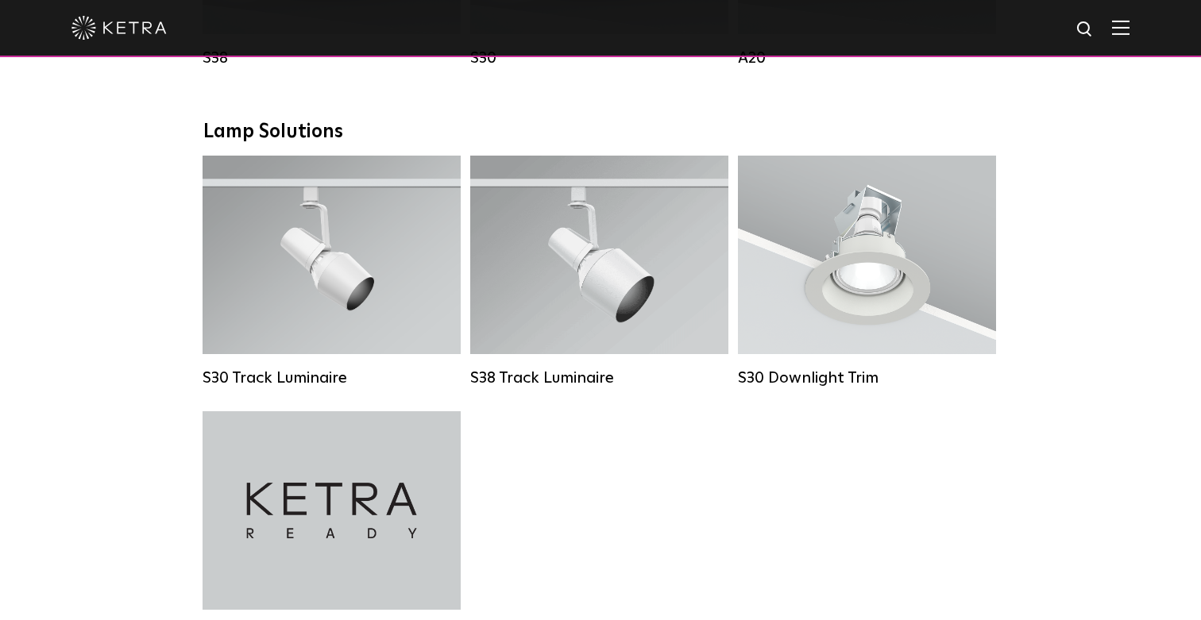
scroll to position [1420, 0]
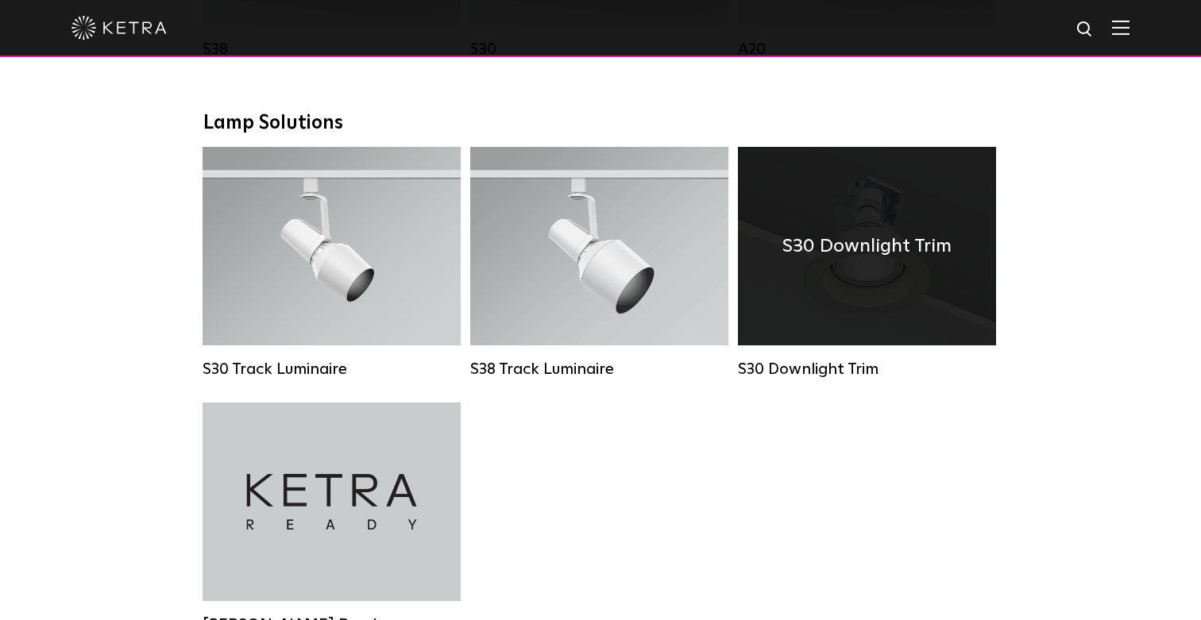
click at [878, 279] on div "S30 Downlight Trim" at bounding box center [867, 246] width 258 height 199
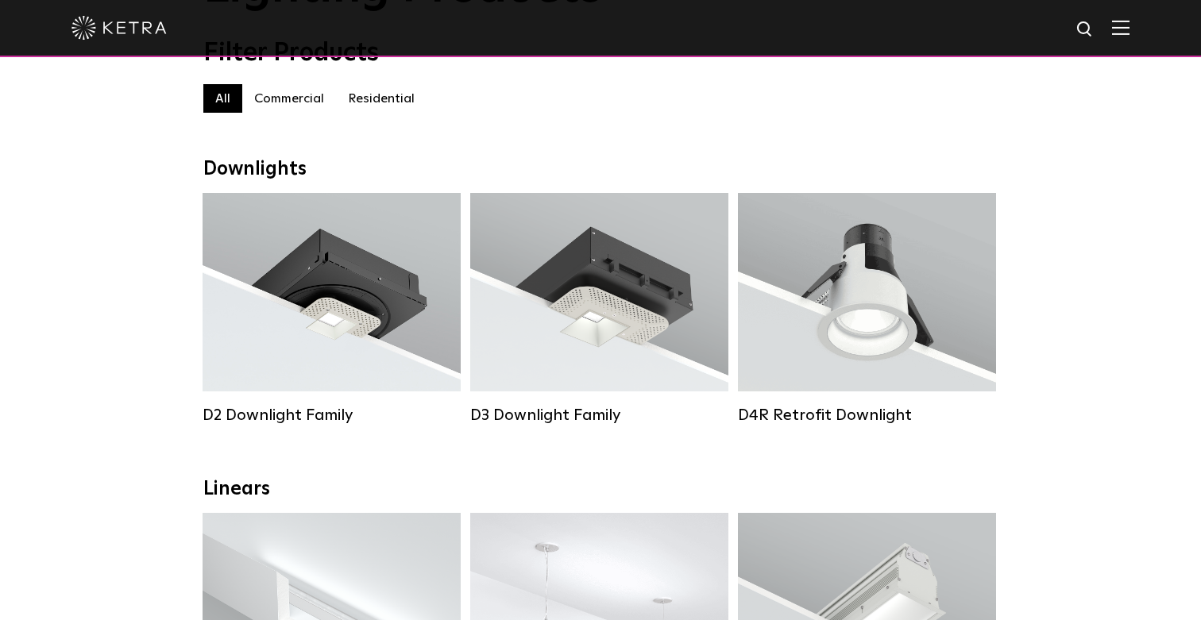
scroll to position [0, 0]
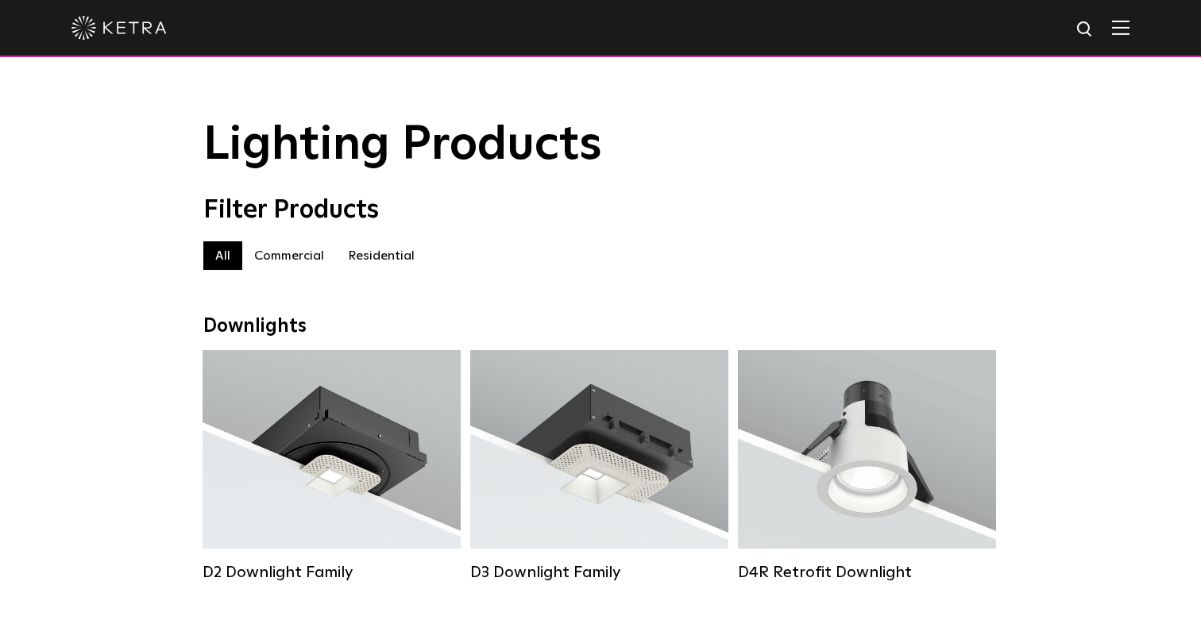
click at [394, 248] on label "Residential" at bounding box center [381, 256] width 91 height 29
click at [306, 256] on label "Commercial" at bounding box center [289, 256] width 94 height 29
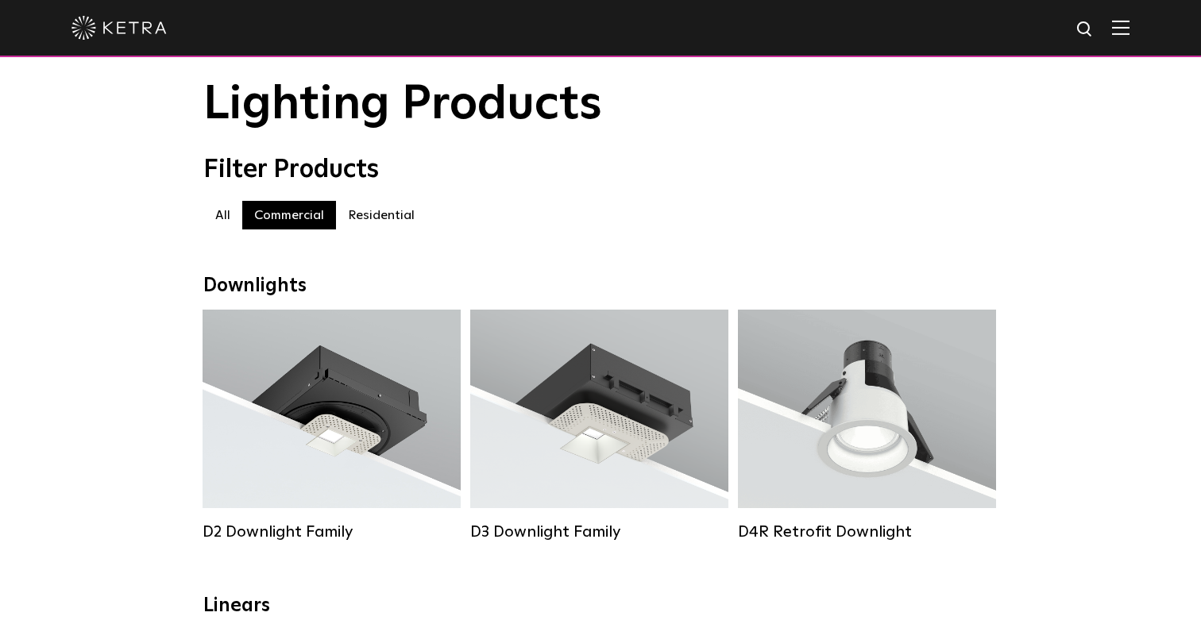
scroll to position [14, 0]
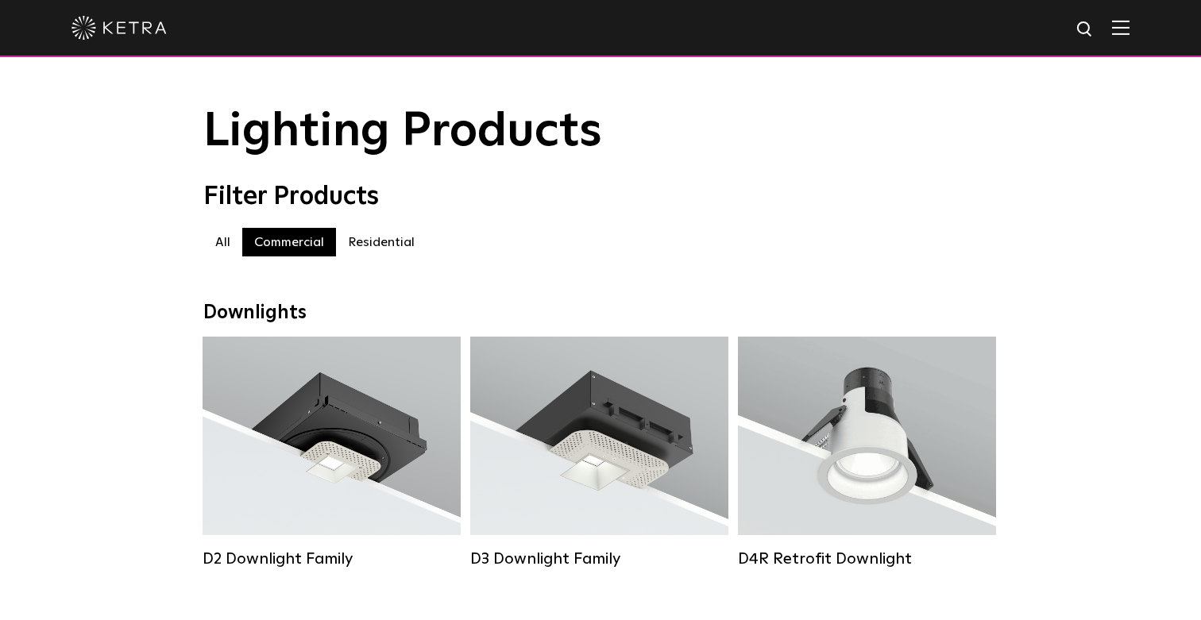
click at [368, 235] on label "Residential" at bounding box center [381, 242] width 91 height 29
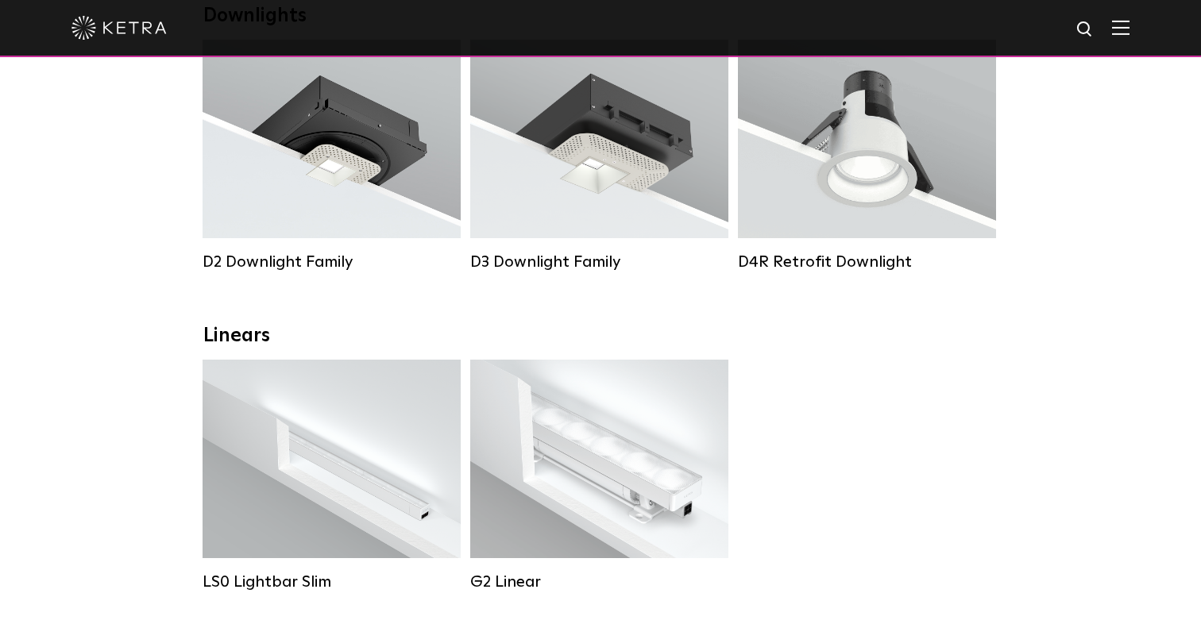
scroll to position [359, 0]
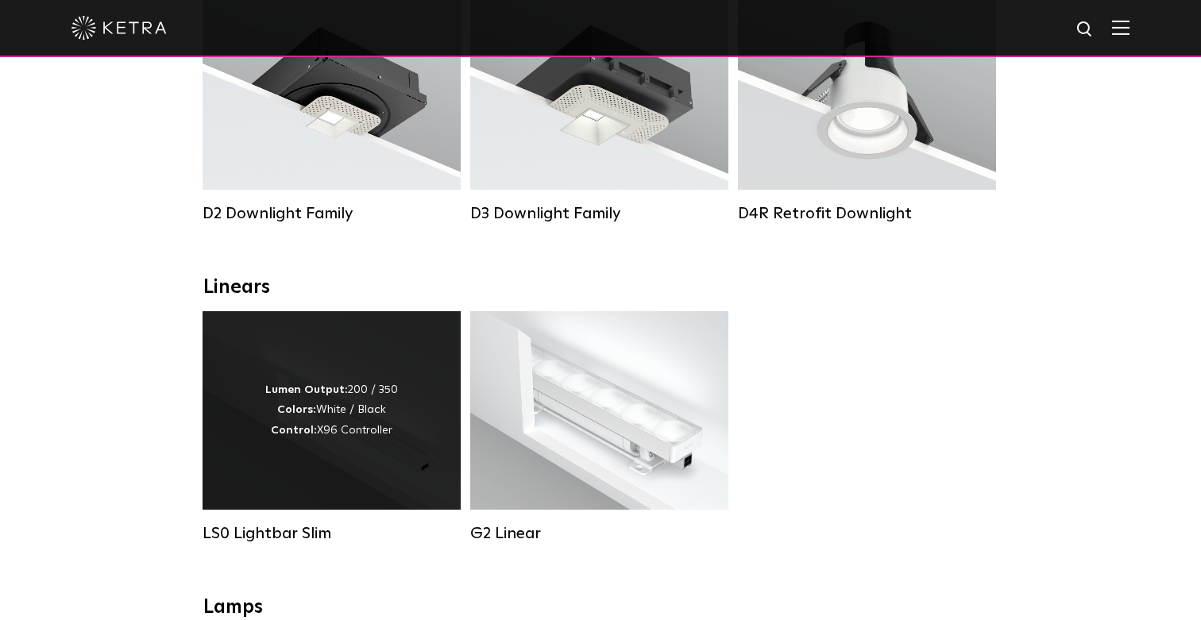
click at [235, 428] on div "Lumen Output: 200 / 350 Colors: White / Black Control: X96 Controller" at bounding box center [332, 410] width 258 height 199
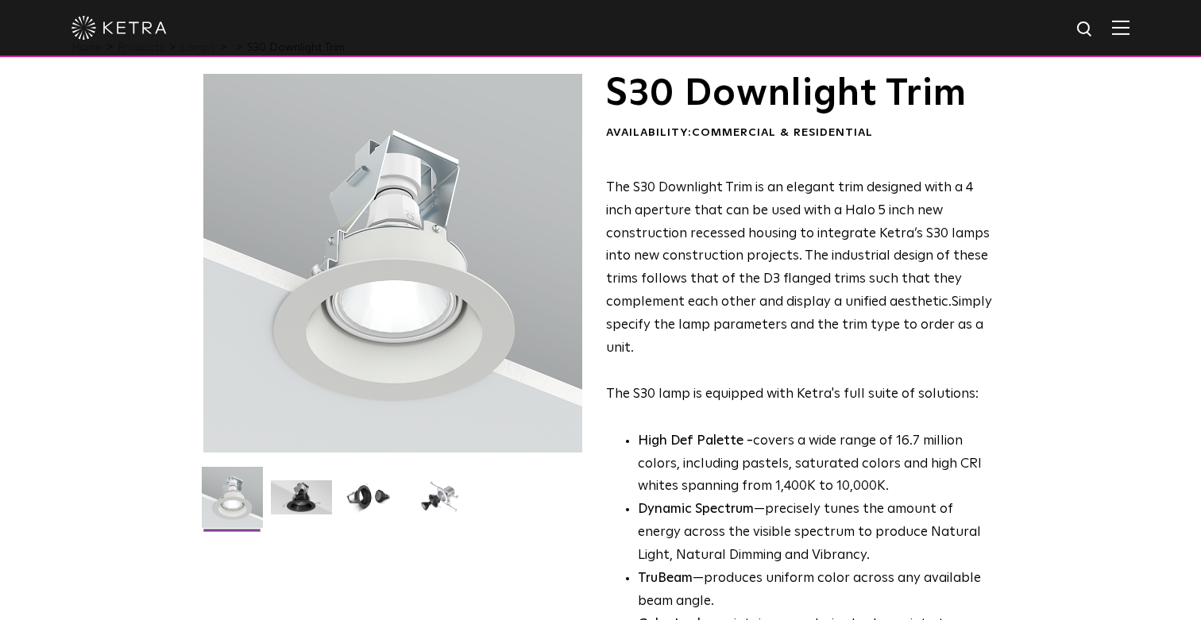
scroll to position [72, 0]
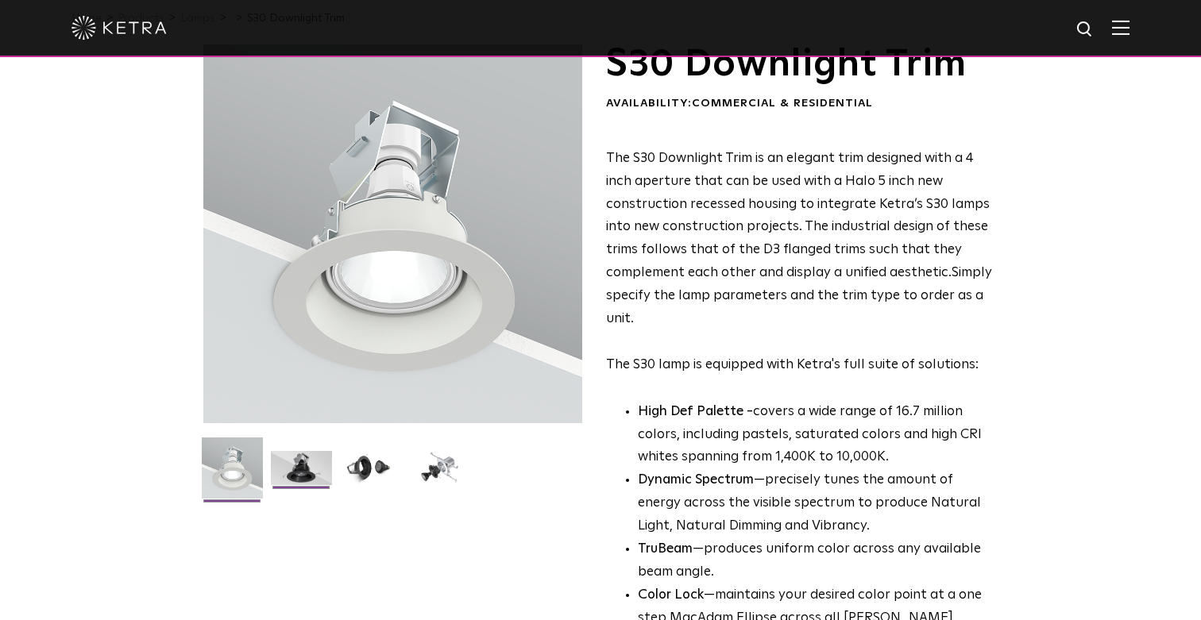
click at [292, 470] on img at bounding box center [301, 474] width 61 height 46
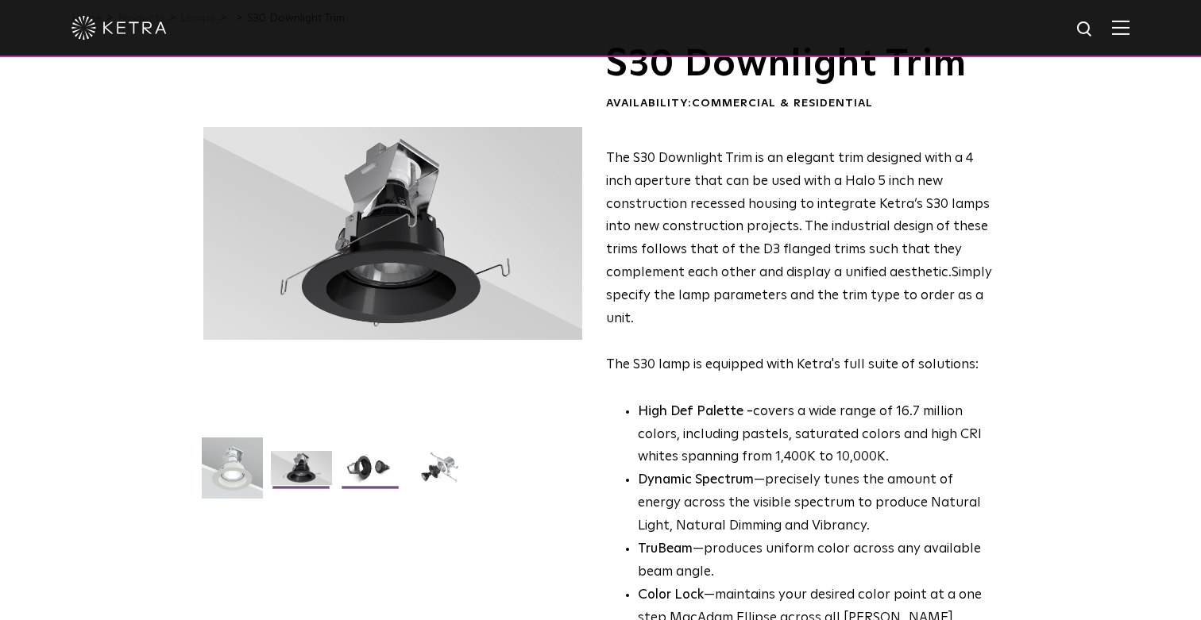
click at [369, 462] on img at bounding box center [370, 474] width 61 height 46
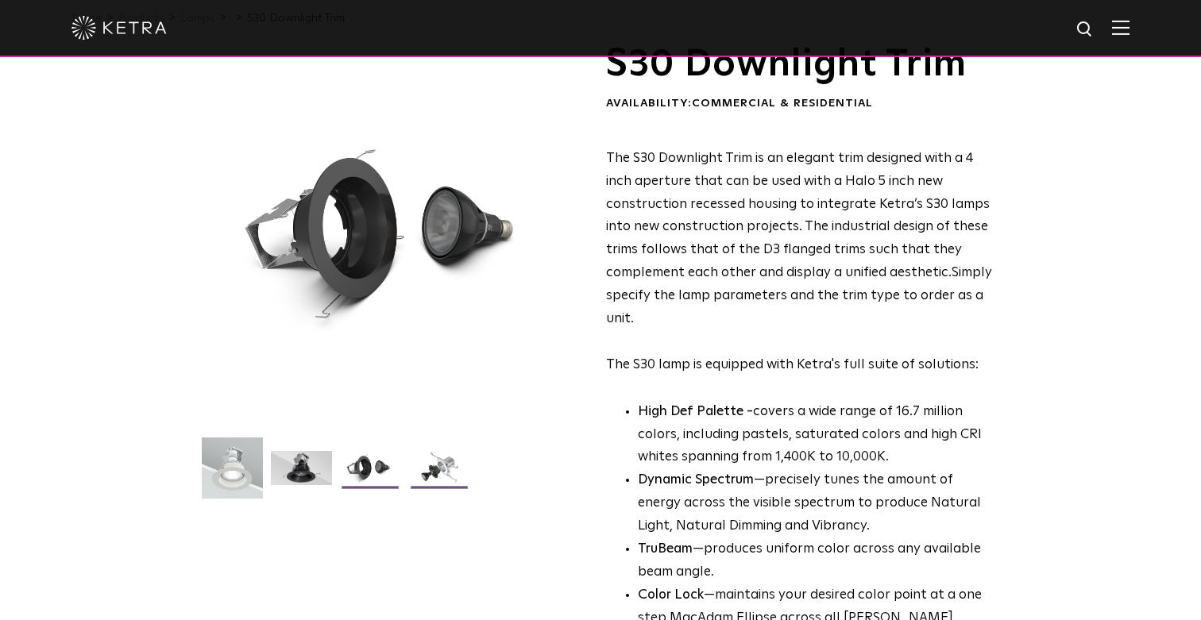
click at [430, 464] on img at bounding box center [439, 474] width 61 height 46
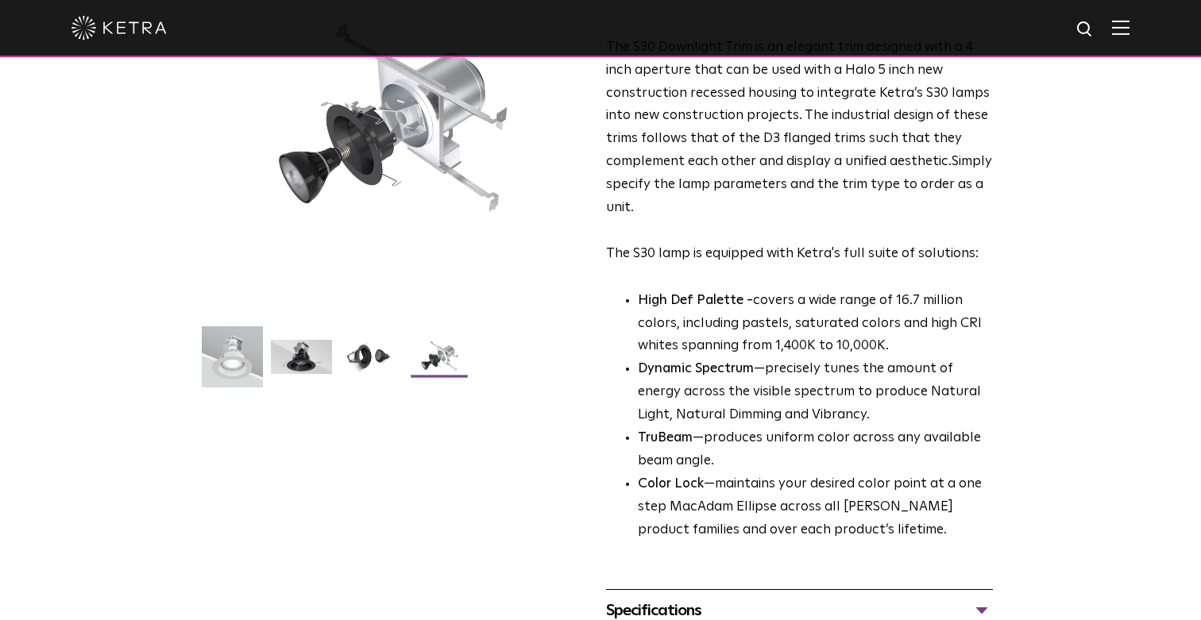
scroll to position [166, 0]
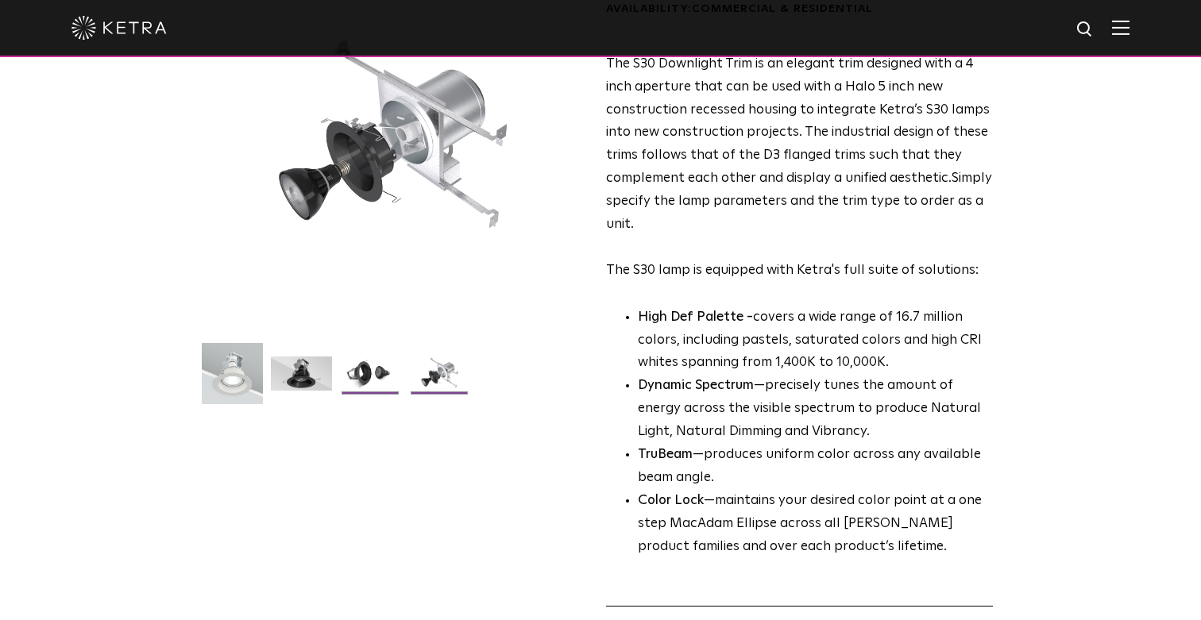
click at [345, 364] on img at bounding box center [370, 380] width 61 height 46
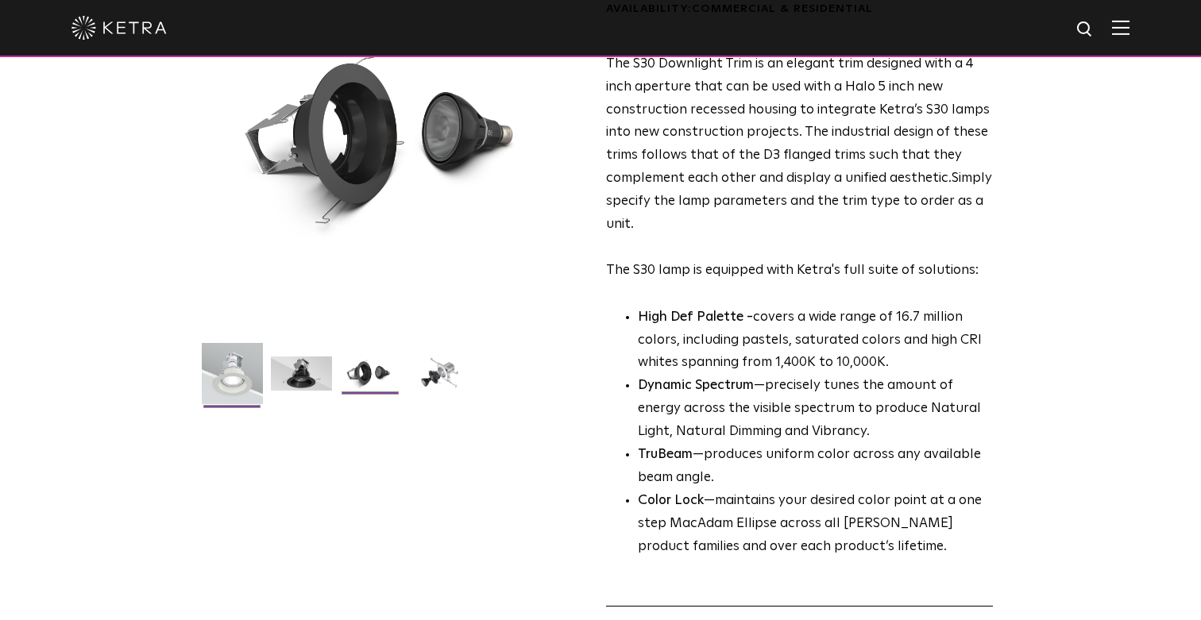
click at [254, 365] on img at bounding box center [232, 379] width 61 height 73
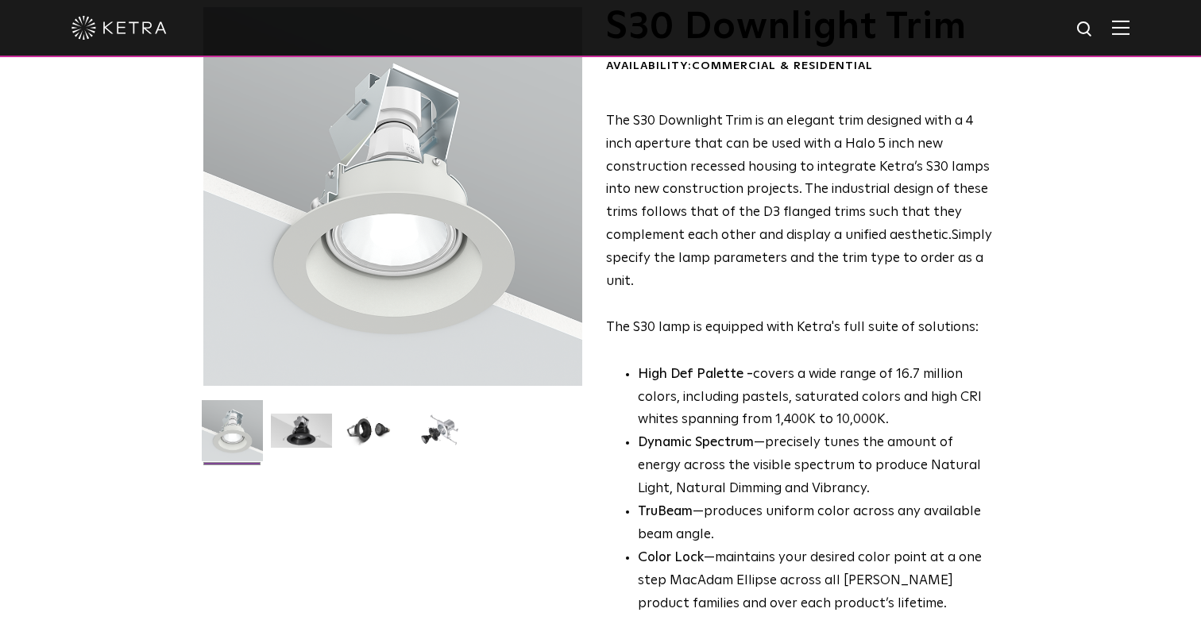
scroll to position [80, 0]
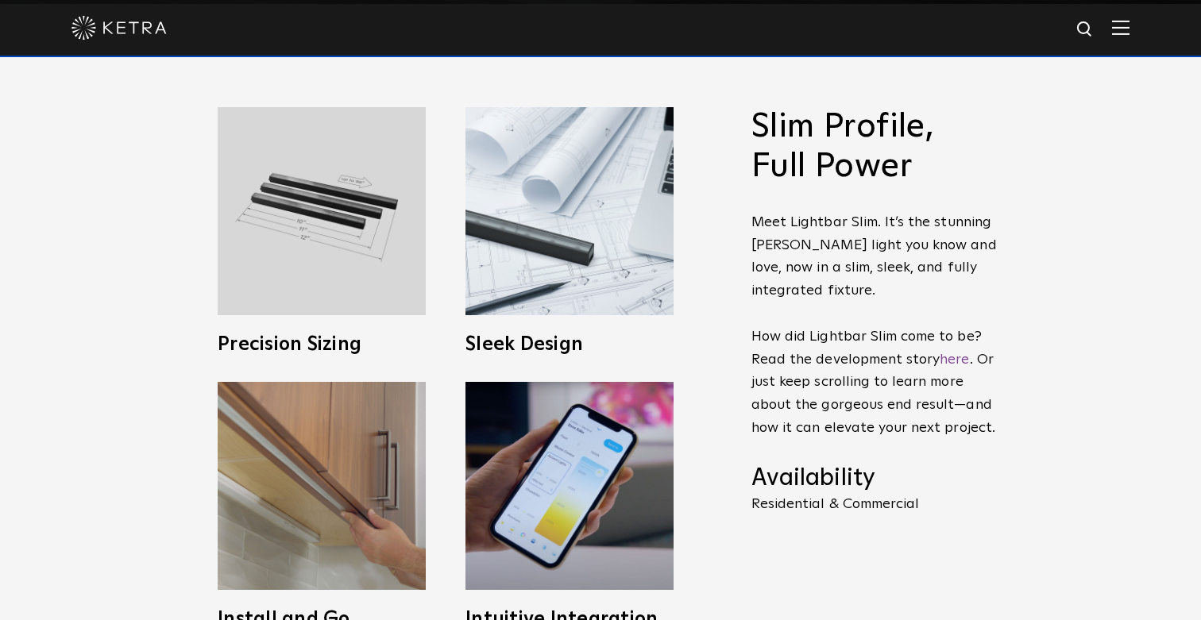
scroll to position [770, 0]
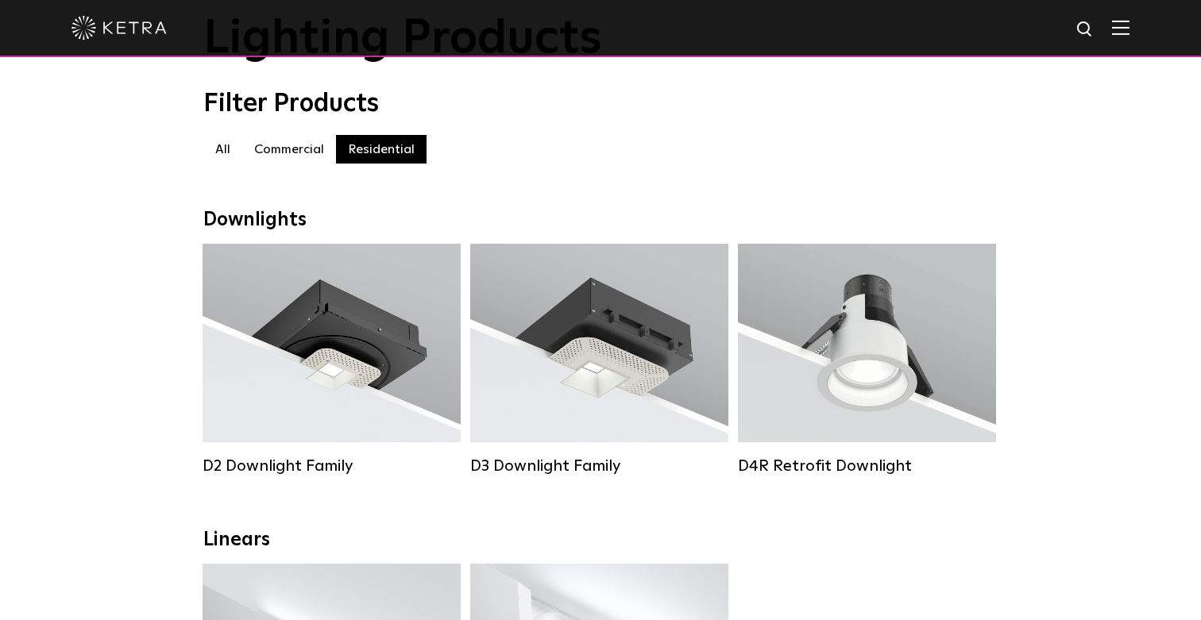
scroll to position [114, 0]
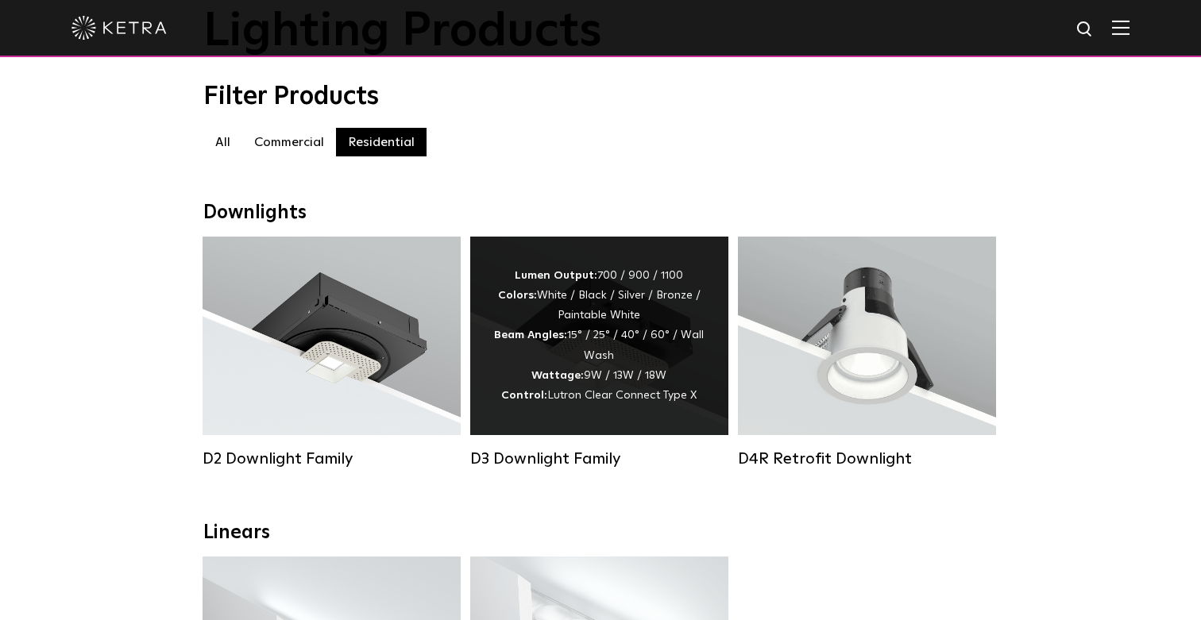
click at [601, 353] on div "Lumen Output: 700 / 900 / 1100 Colors: White / Black / Silver / Bronze / Painta…" at bounding box center [599, 336] width 211 height 140
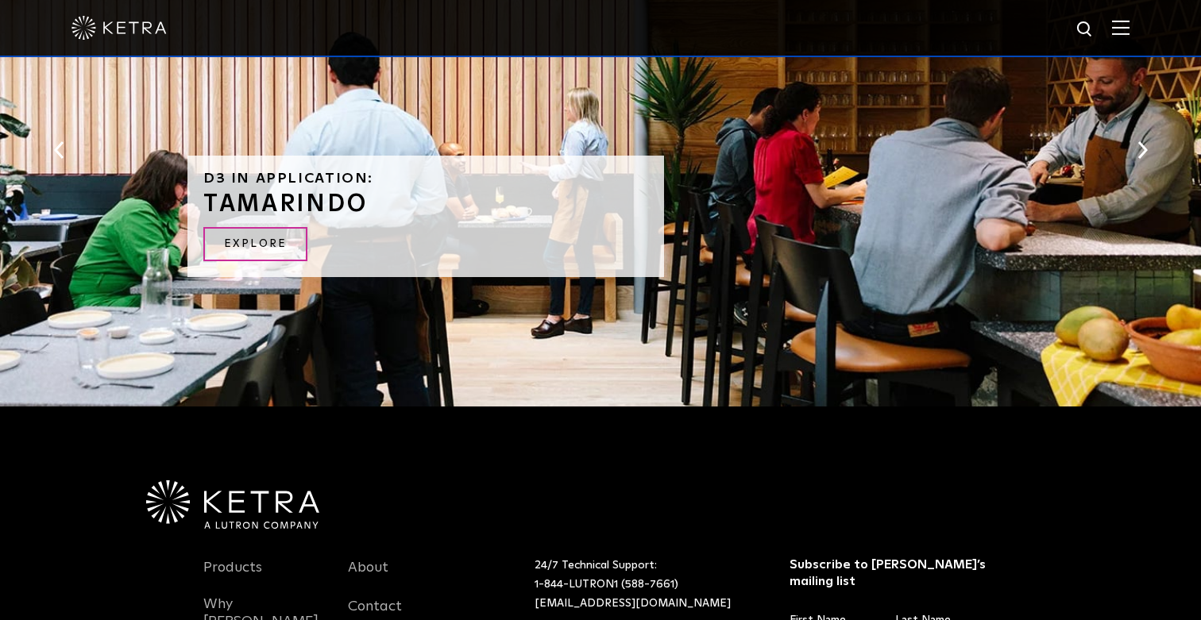
scroll to position [3407, 0]
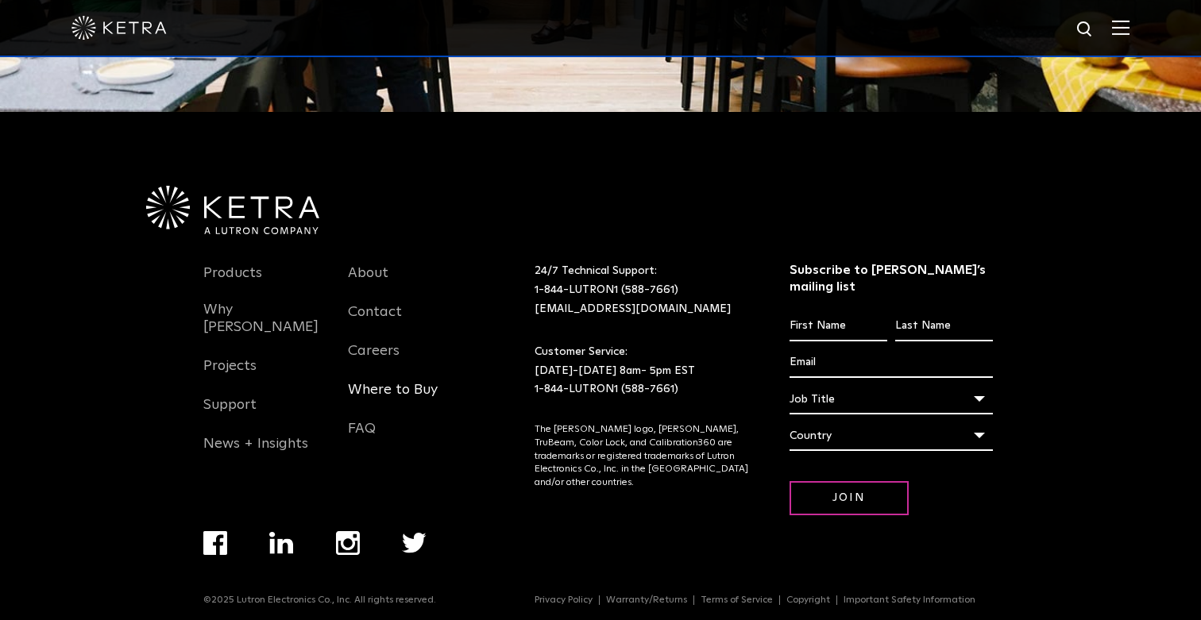
click at [405, 388] on link "Where to Buy" at bounding box center [393, 399] width 90 height 37
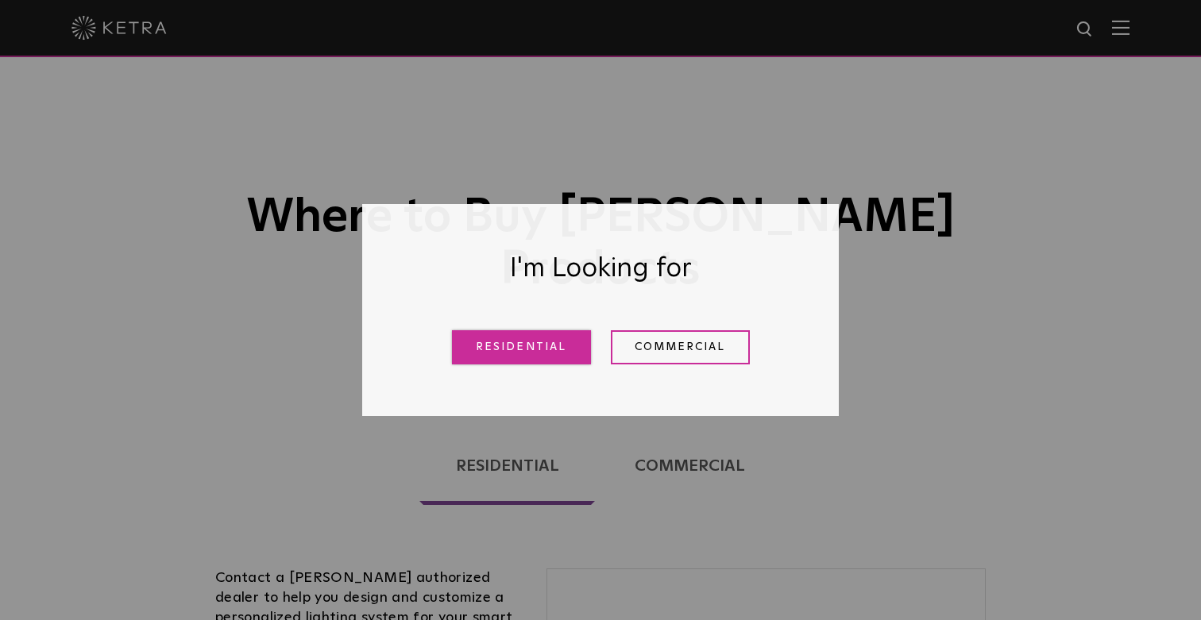
click at [519, 343] on link "Residential" at bounding box center [521, 347] width 139 height 34
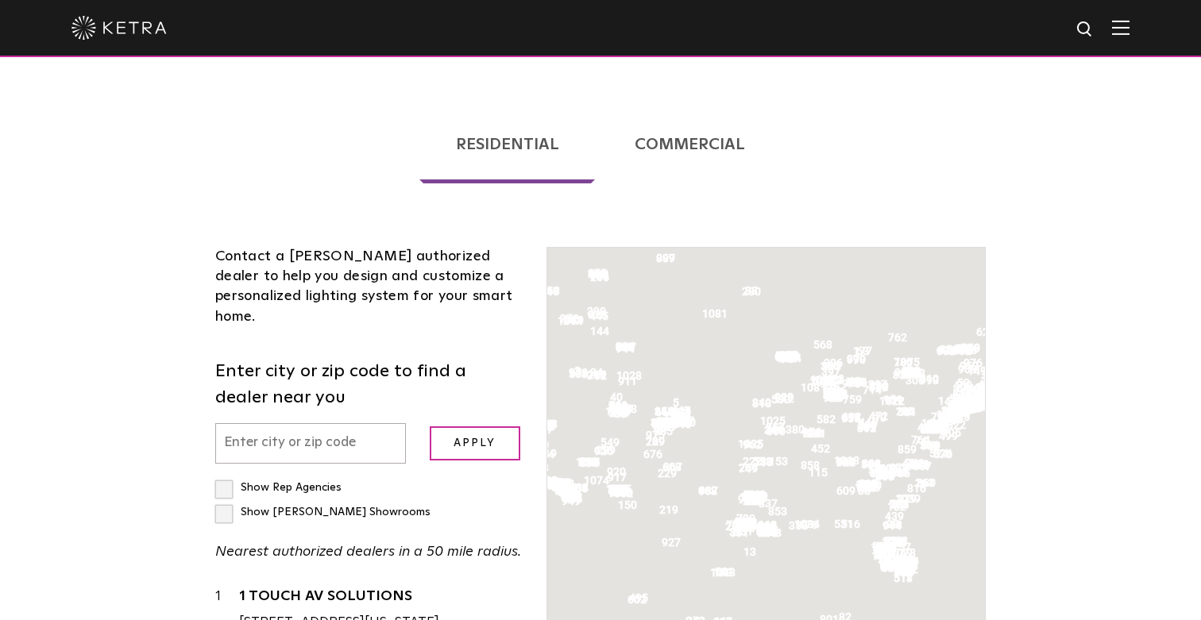
scroll to position [405, 0]
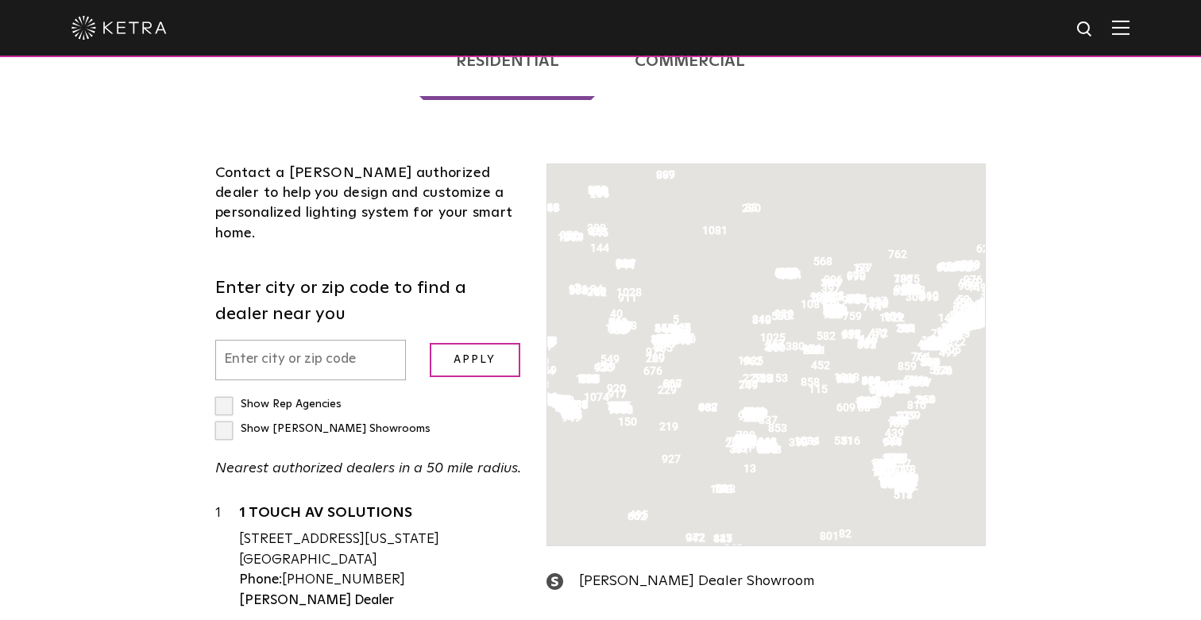
click at [296, 340] on input "text" at bounding box center [310, 360] width 191 height 41
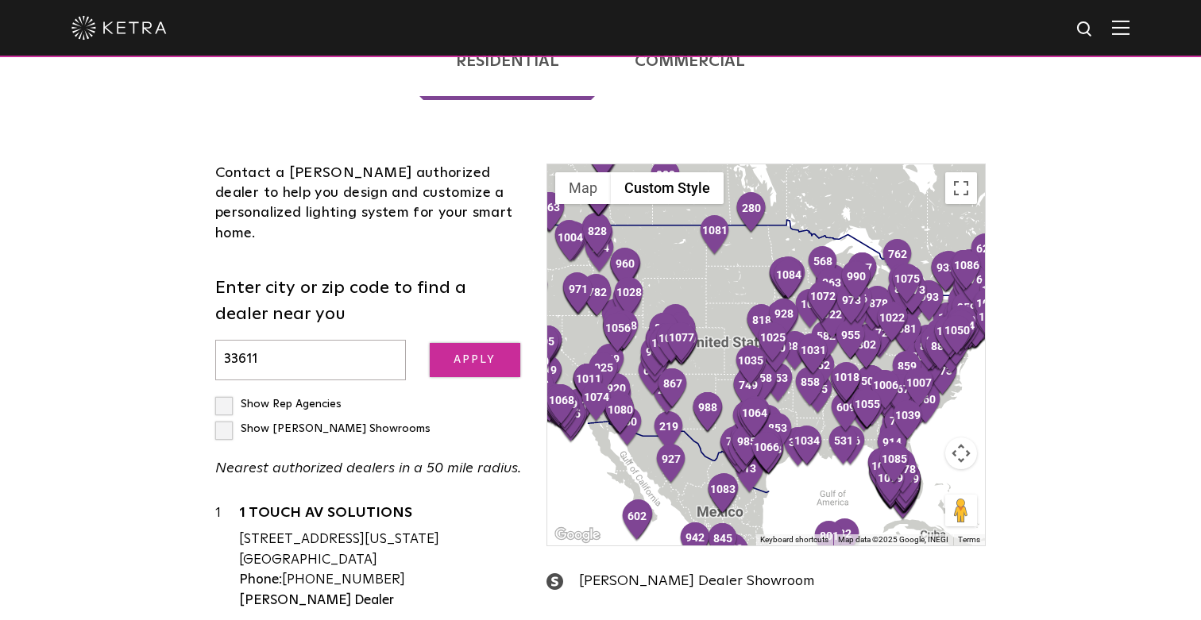
type input "33611"
click at [472, 343] on input "Apply" at bounding box center [475, 360] width 91 height 34
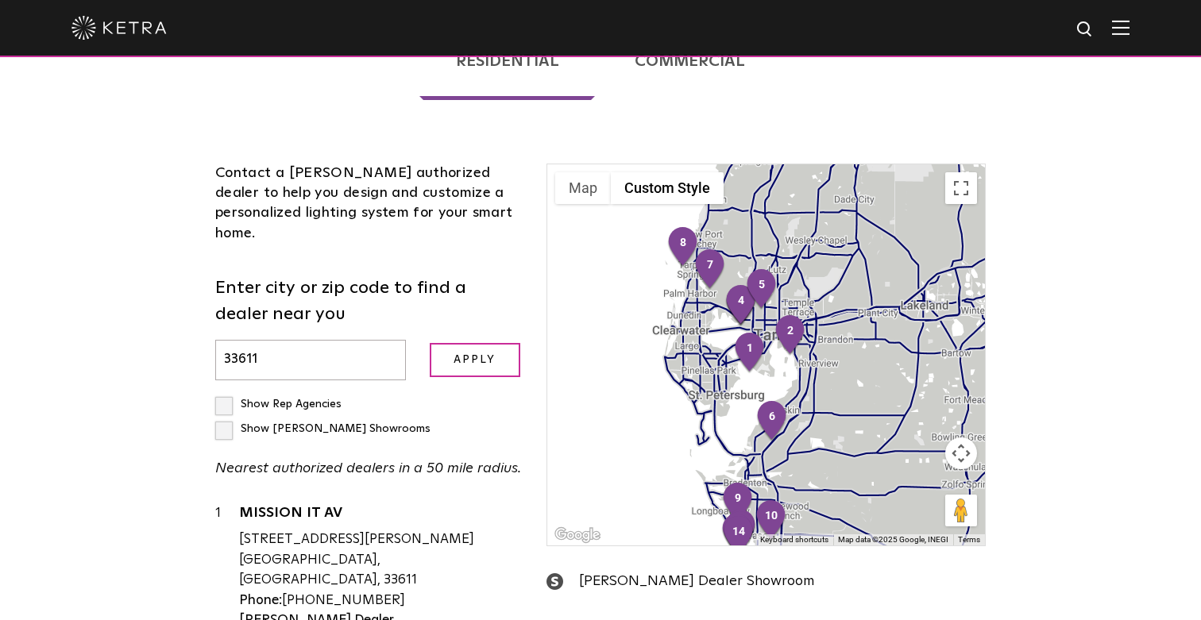
click at [783, 321] on div at bounding box center [766, 354] width 438 height 381
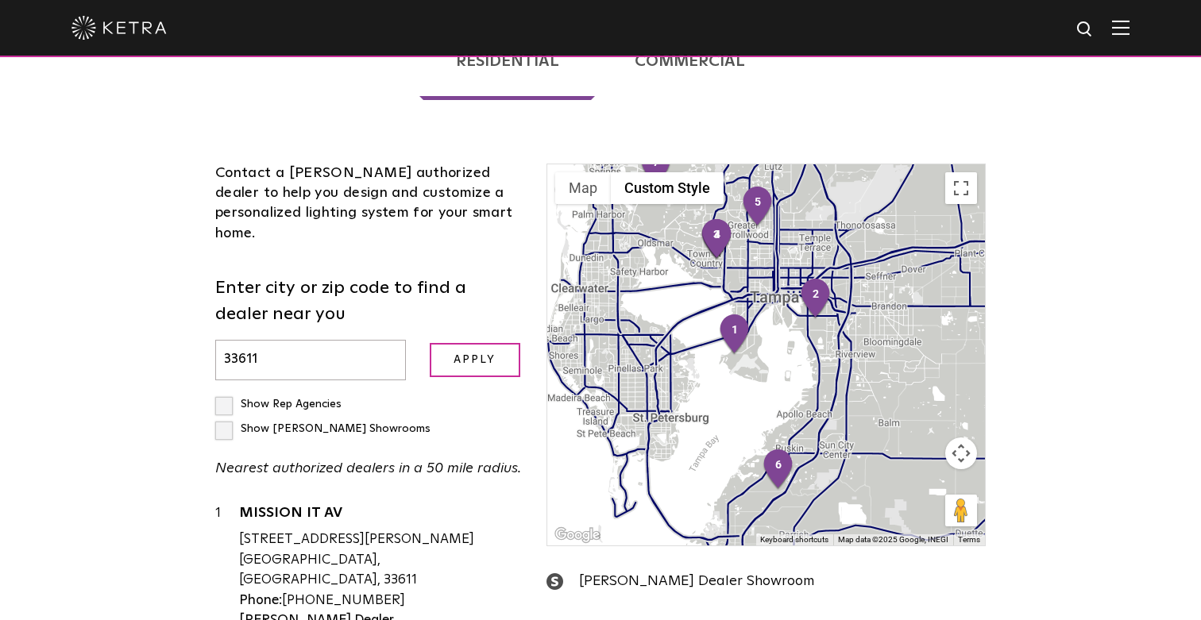
click at [756, 285] on div at bounding box center [766, 354] width 438 height 381
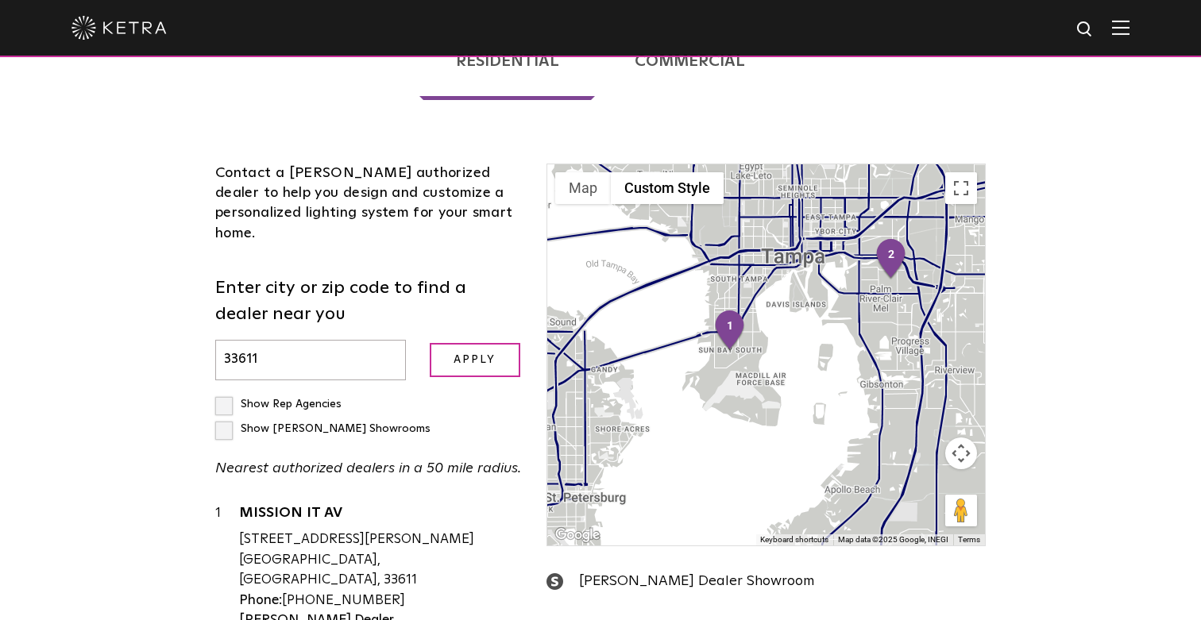
click at [756, 285] on div at bounding box center [766, 354] width 438 height 381
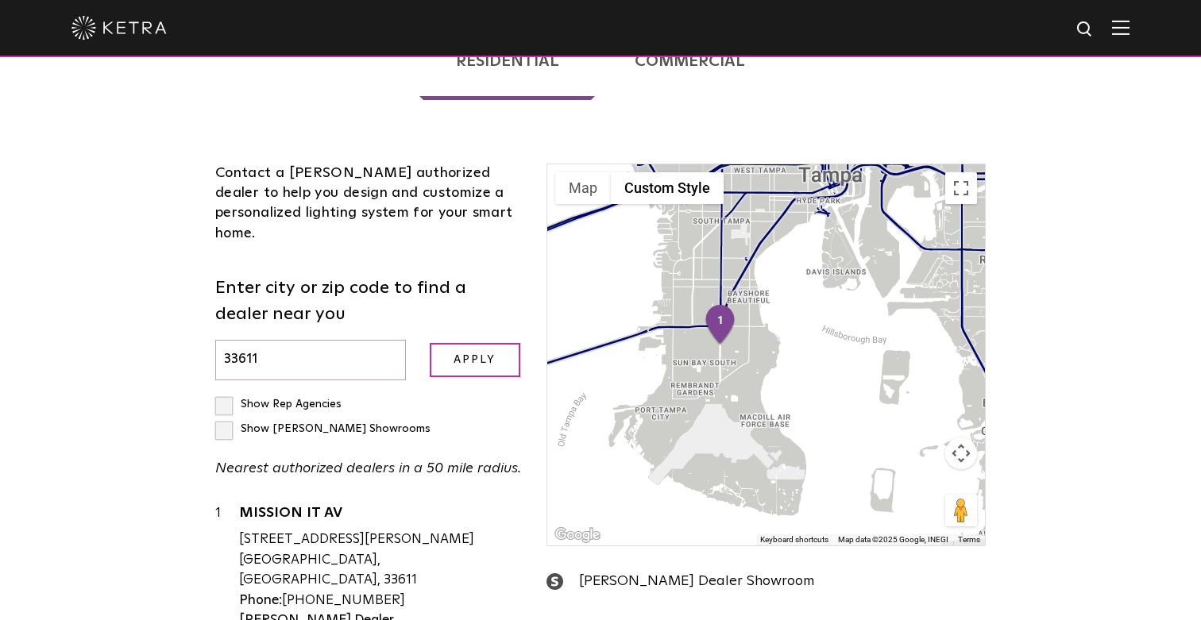
click at [756, 285] on div at bounding box center [766, 354] width 438 height 381
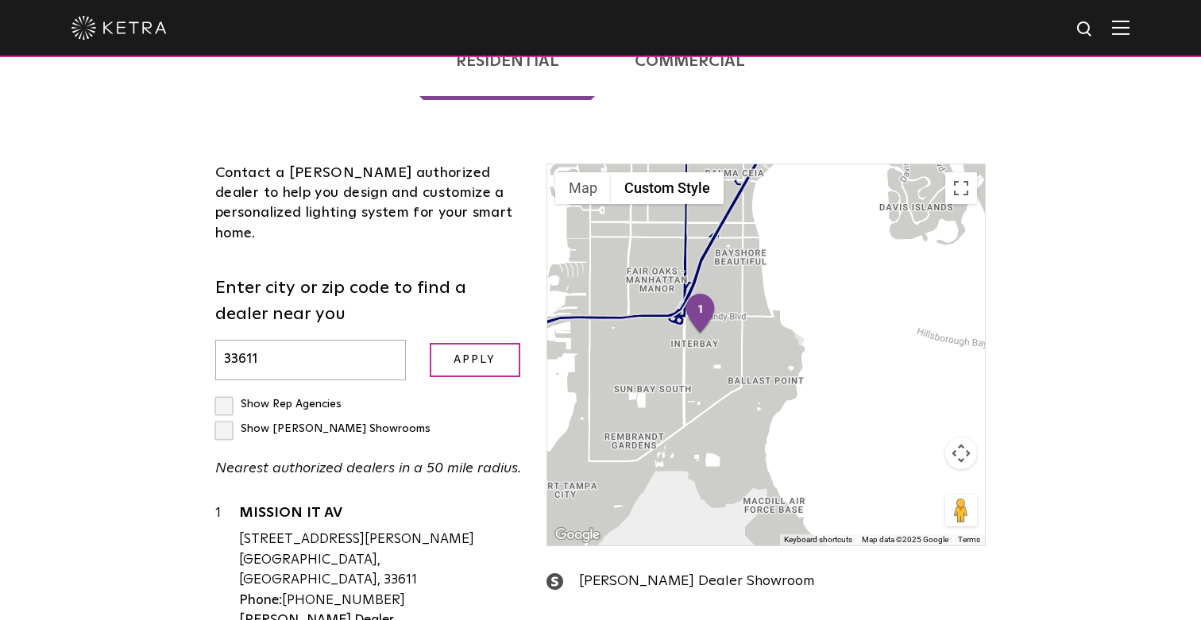
click at [709, 287] on div at bounding box center [766, 354] width 438 height 381
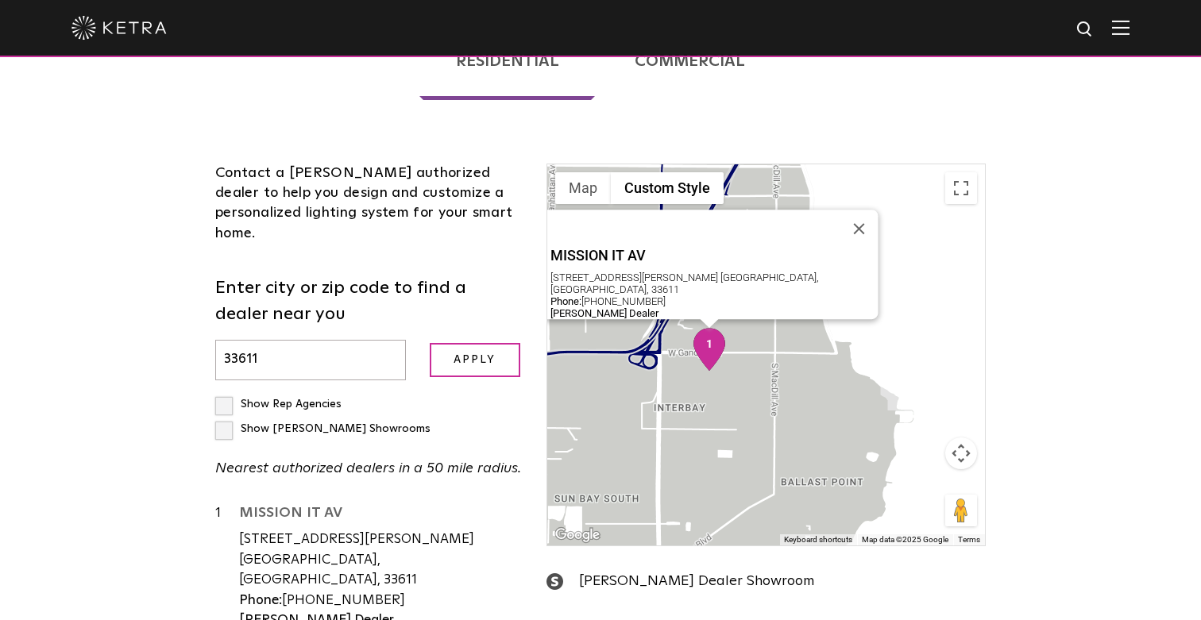
click at [314, 506] on link "MISSION IT AV" at bounding box center [381, 516] width 284 height 20
